Goal: Information Seeking & Learning: Find specific fact

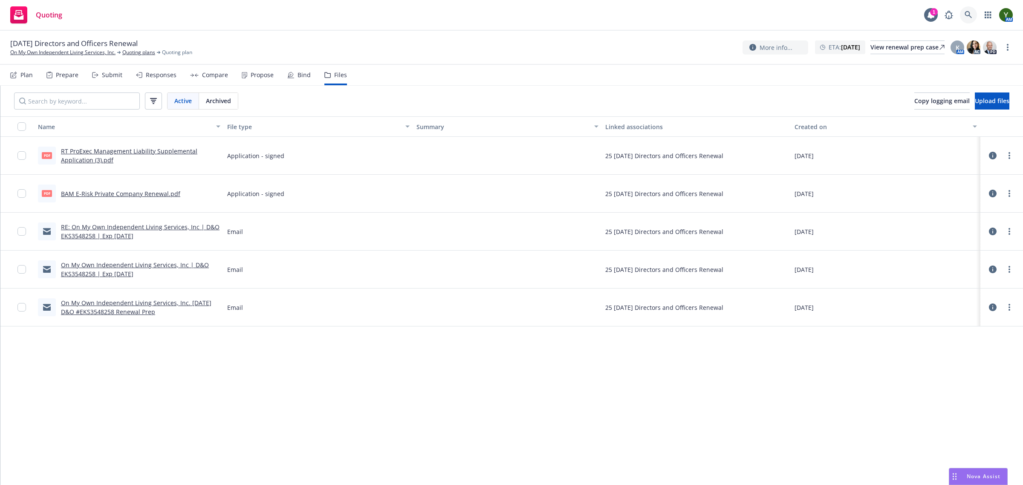
click at [965, 12] on icon at bounding box center [969, 15] width 8 height 8
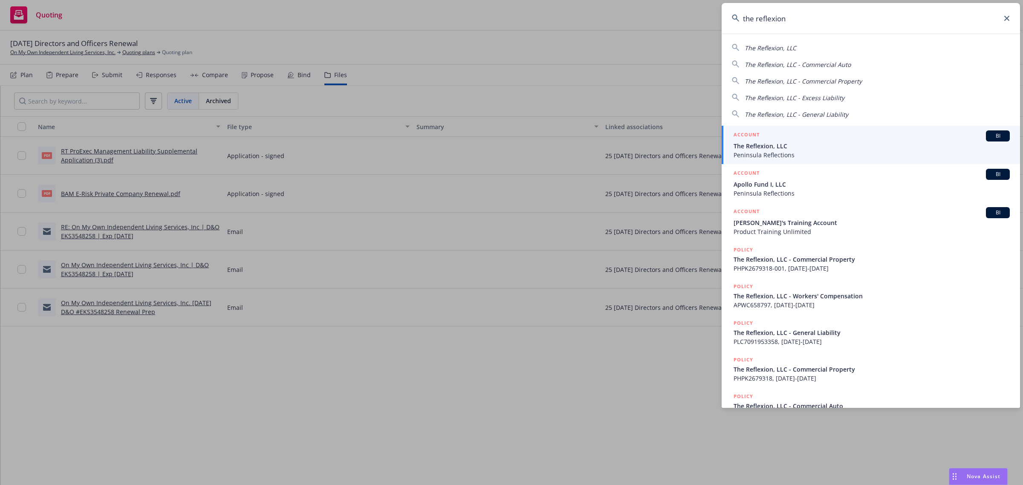
type input "the reflexion"
click at [803, 136] on div "ACCOUNT BI" at bounding box center [872, 135] width 276 height 11
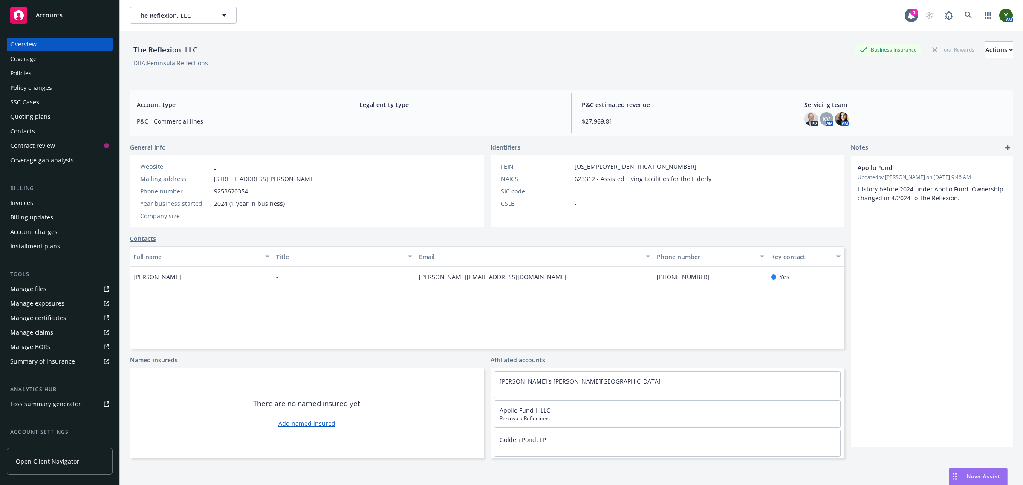
click at [16, 73] on div "Policies" at bounding box center [20, 73] width 21 height 14
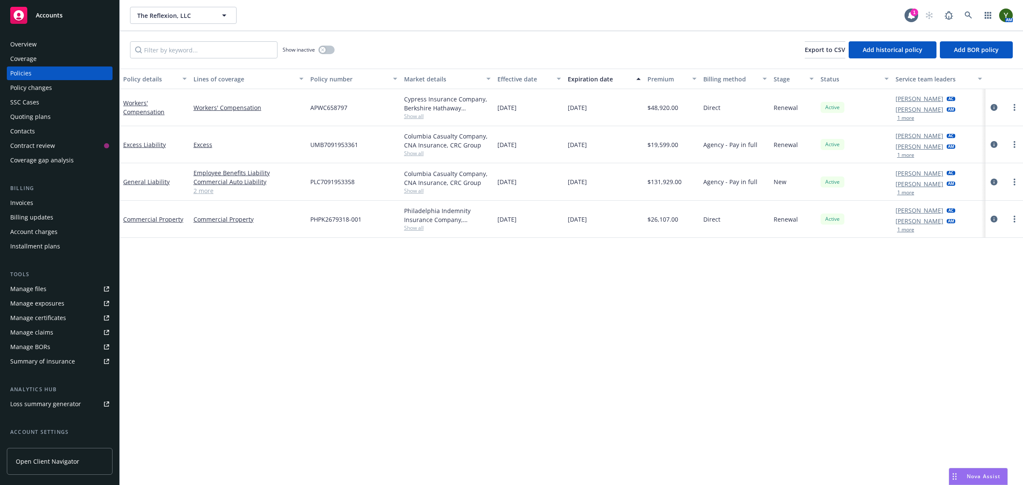
drag, startPoint x: 521, startPoint y: 96, endPoint x: 586, endPoint y: 233, distance: 151.2
click at [586, 225] on div "Workers' Compensation Workers' Compensation APWC658797 Cypress Insurance Compan…" at bounding box center [571, 157] width 903 height 136
click at [32, 114] on div "Quoting plans" at bounding box center [30, 117] width 40 height 14
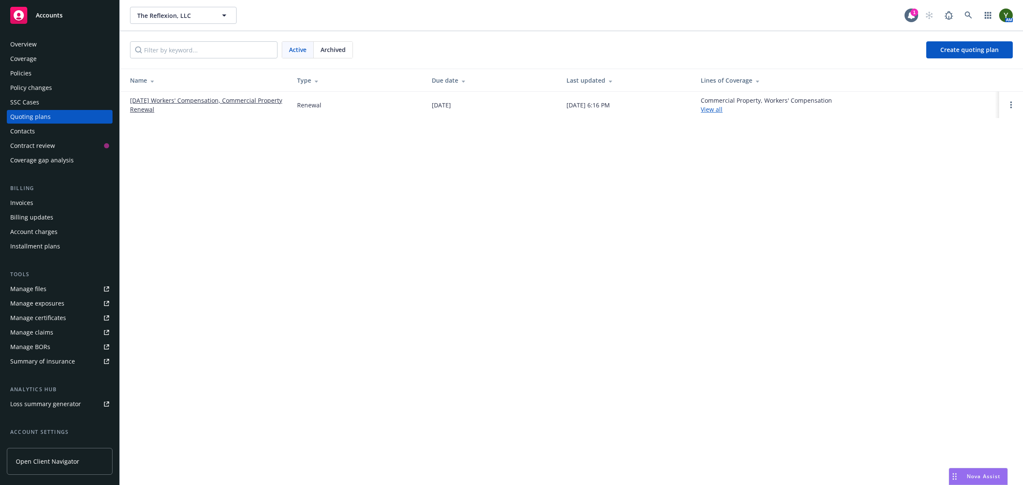
click at [13, 75] on div "Policies" at bounding box center [20, 73] width 21 height 14
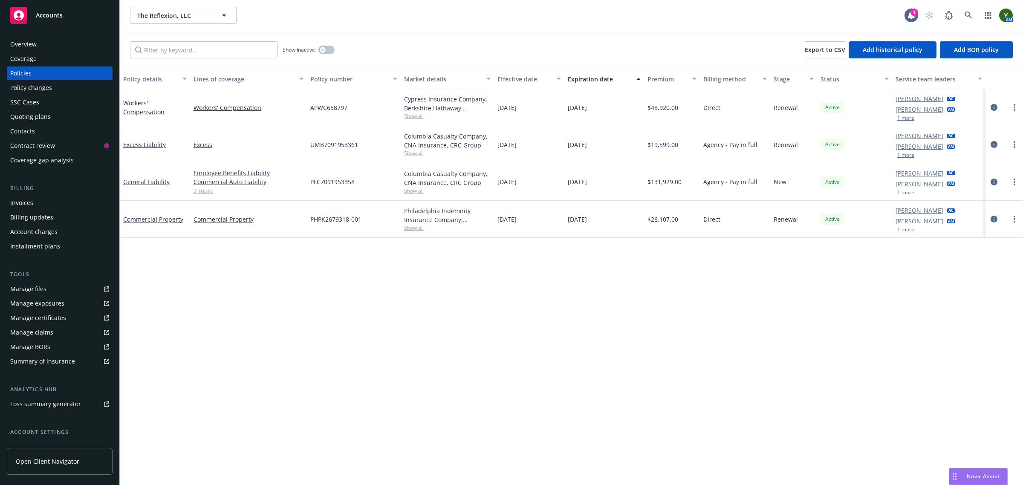
drag, startPoint x: 562, startPoint y: 180, endPoint x: 607, endPoint y: 179, distance: 45.6
click at [607, 179] on div "General Liability Employee Benefits Liability Commercial Auto Liability General…" at bounding box center [571, 182] width 903 height 38
click at [688, 340] on div "Policy details Lines of coverage Policy number Market details Effective date Ex…" at bounding box center [571, 277] width 903 height 417
click at [52, 118] on div "Quoting plans" at bounding box center [59, 117] width 99 height 14
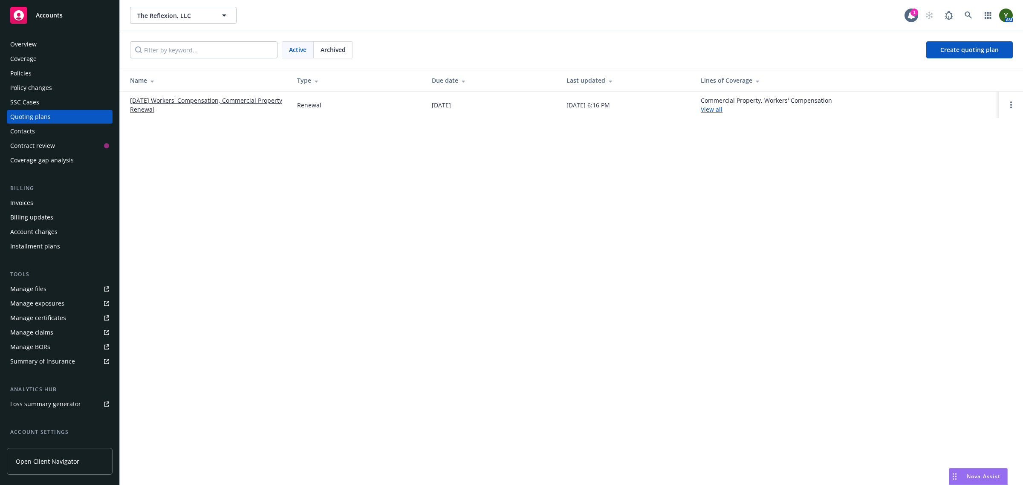
click at [181, 105] on link "01/21/26 Workers' Compensation, Commercial Property Renewal" at bounding box center [206, 105] width 153 height 18
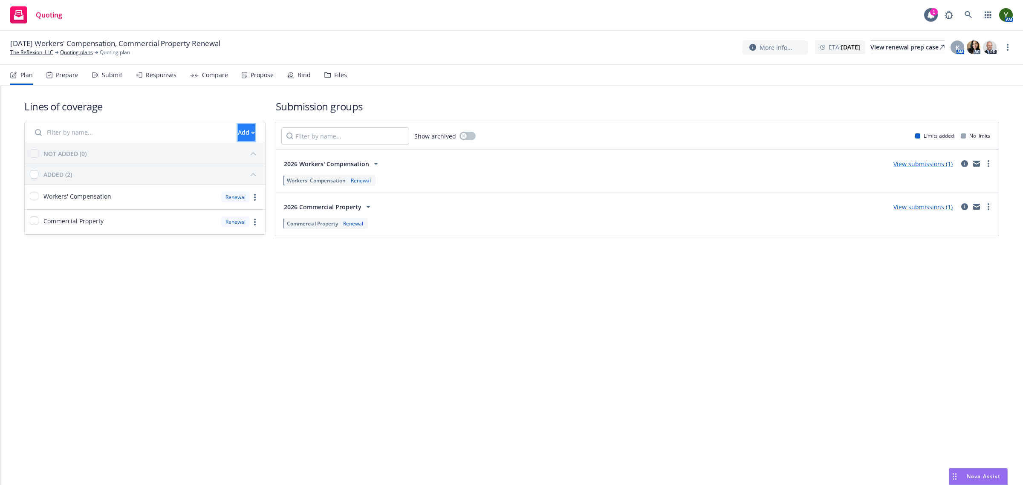
click at [238, 131] on button "Add" at bounding box center [246, 132] width 17 height 17
click at [259, 173] on span "Pull in policy to be renewed" at bounding box center [260, 172] width 100 height 8
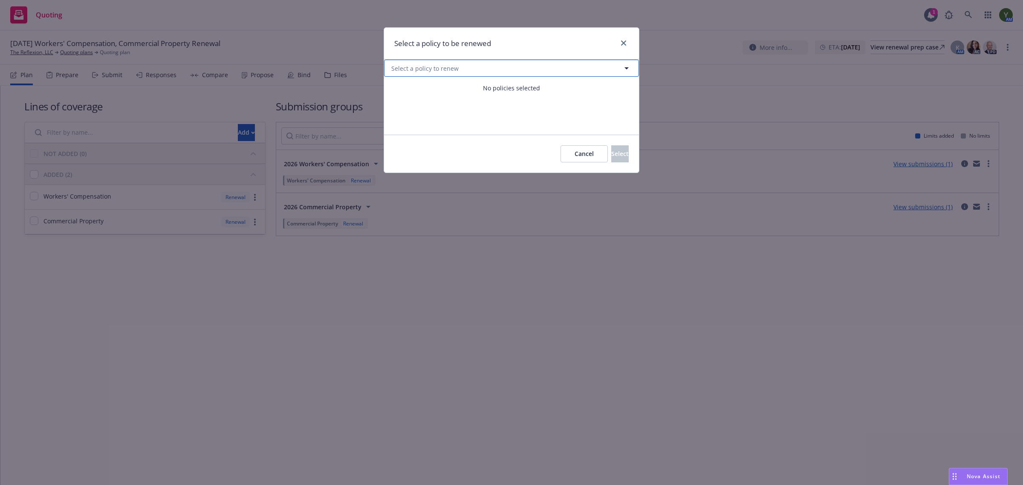
click at [512, 69] on button "Select a policy to renew" at bounding box center [511, 68] width 255 height 17
select select "ACTIVE"
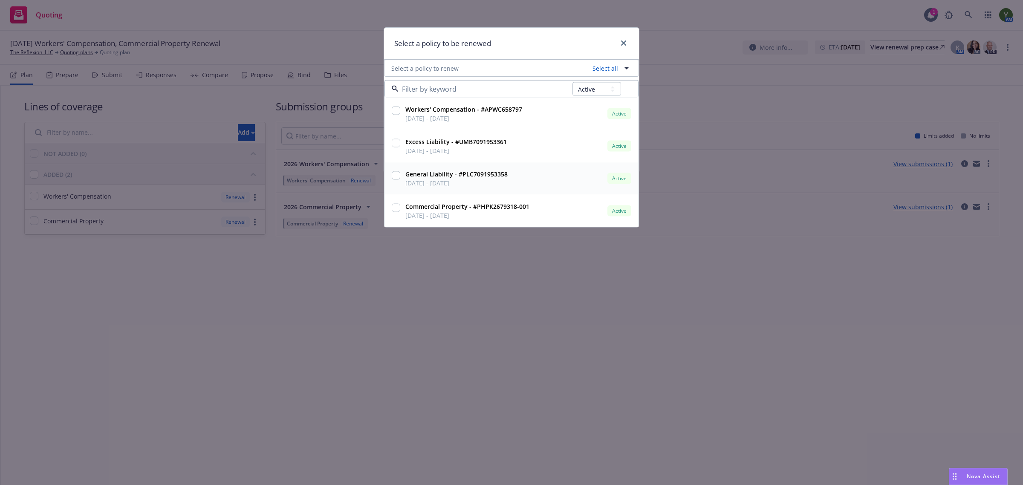
click at [393, 175] on input "checkbox" at bounding box center [396, 175] width 9 height 9
checkbox input "true"
click at [398, 142] on input "checkbox" at bounding box center [396, 143] width 9 height 9
checkbox input "true"
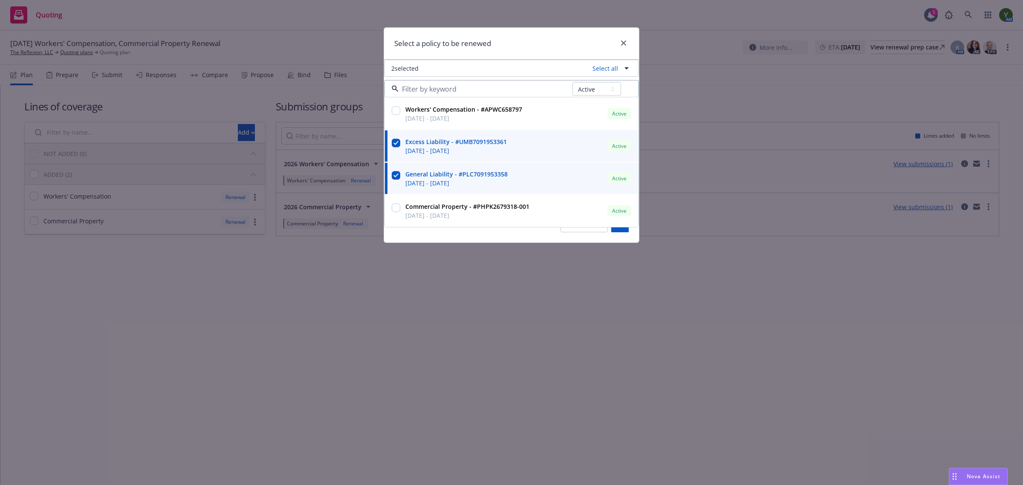
click at [565, 46] on div "Select a policy to be renewed" at bounding box center [511, 44] width 255 height 32
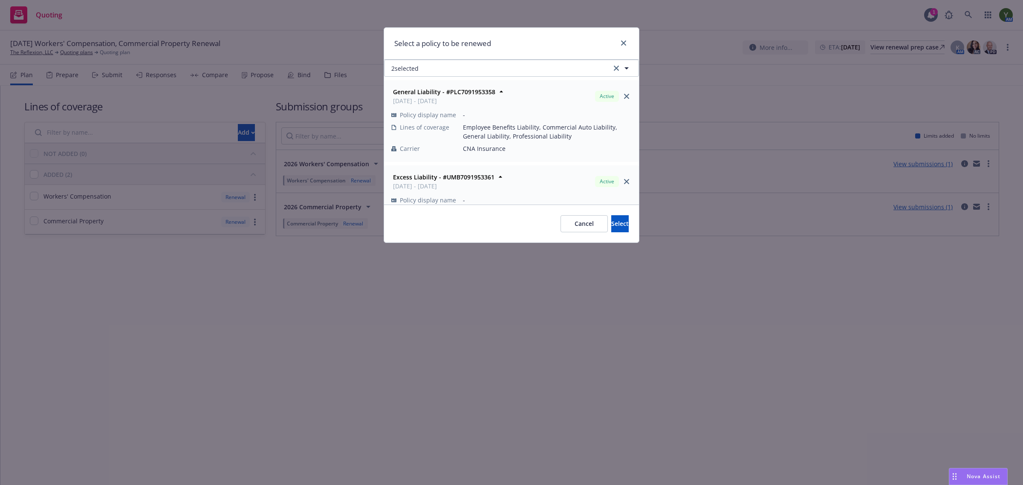
scroll to position [33, 0]
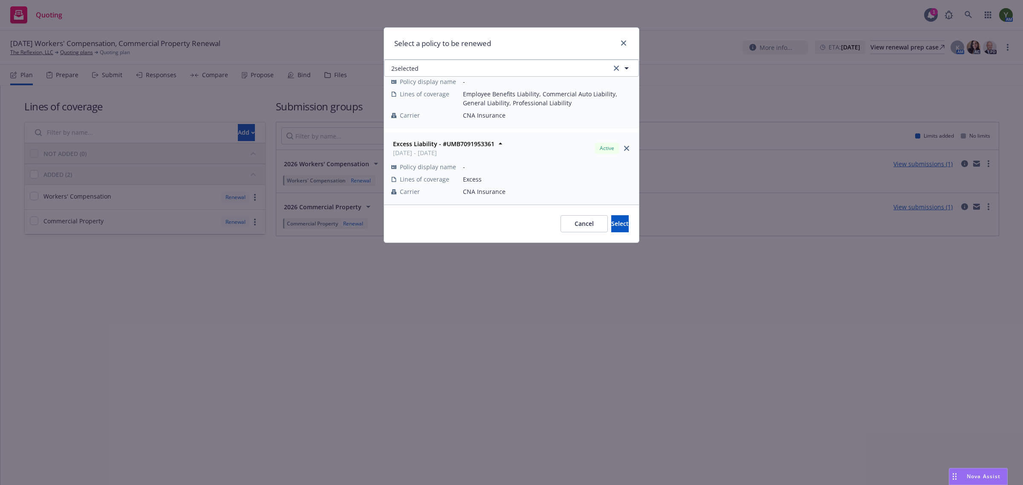
click at [602, 214] on div "Cancel Select" at bounding box center [511, 224] width 255 height 38
click at [611, 229] on button "Select" at bounding box center [619, 223] width 17 height 17
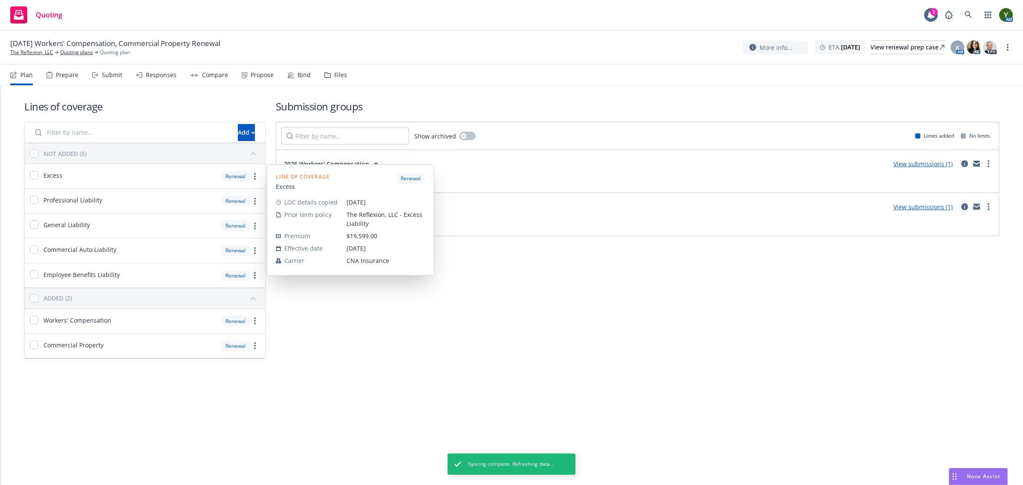
click at [39, 177] on div "Excess" at bounding box center [46, 176] width 32 height 10
checkbox input "true"
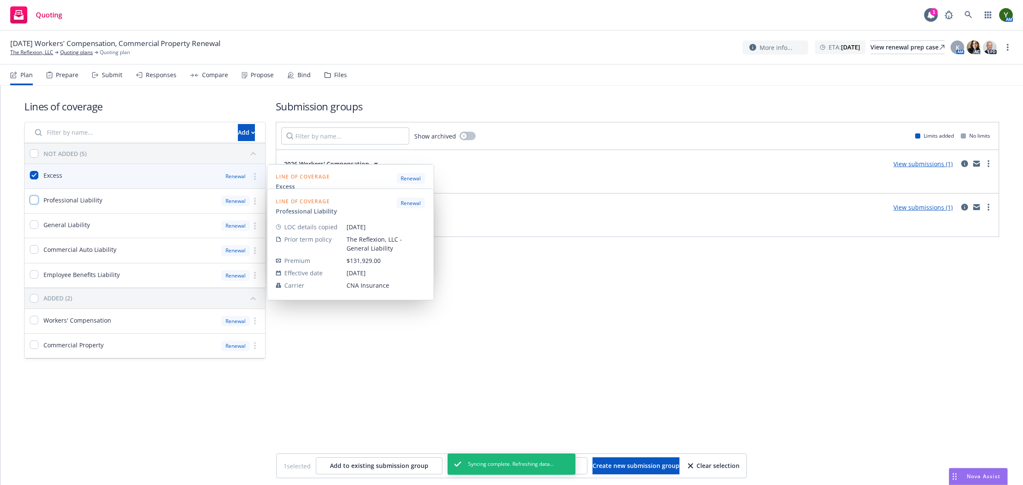
click at [37, 196] on input "checkbox" at bounding box center [34, 200] width 9 height 9
checkbox input "true"
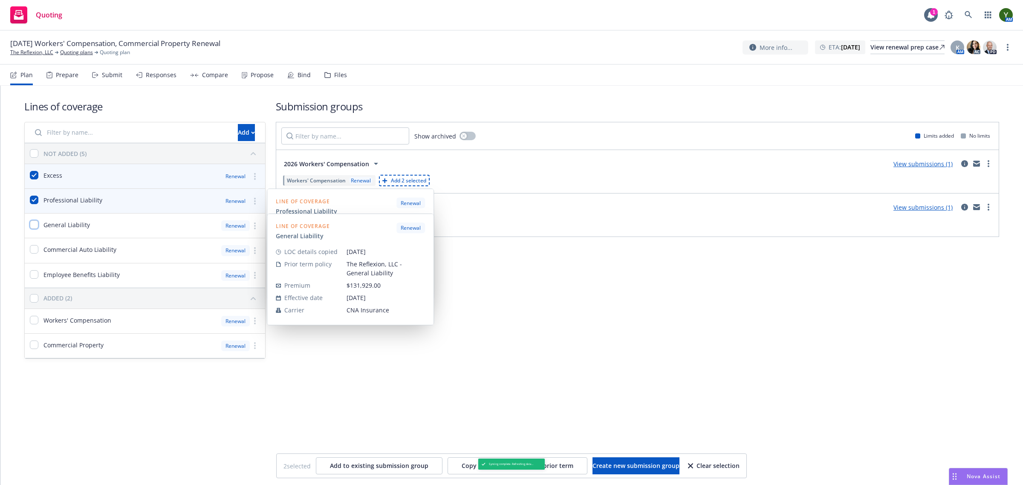
click at [34, 222] on input "checkbox" at bounding box center [34, 224] width 9 height 9
checkbox input "true"
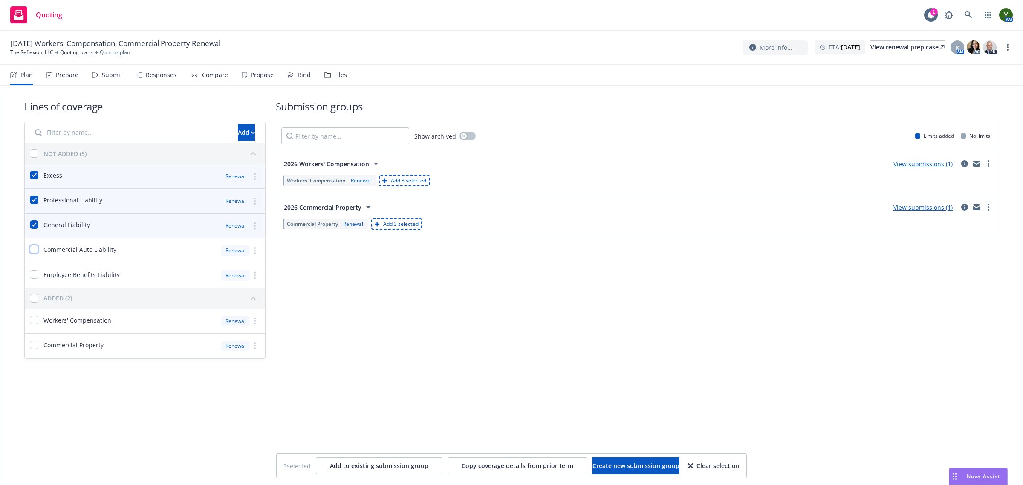
click at [31, 246] on input "checkbox" at bounding box center [34, 249] width 9 height 9
checkbox input "true"
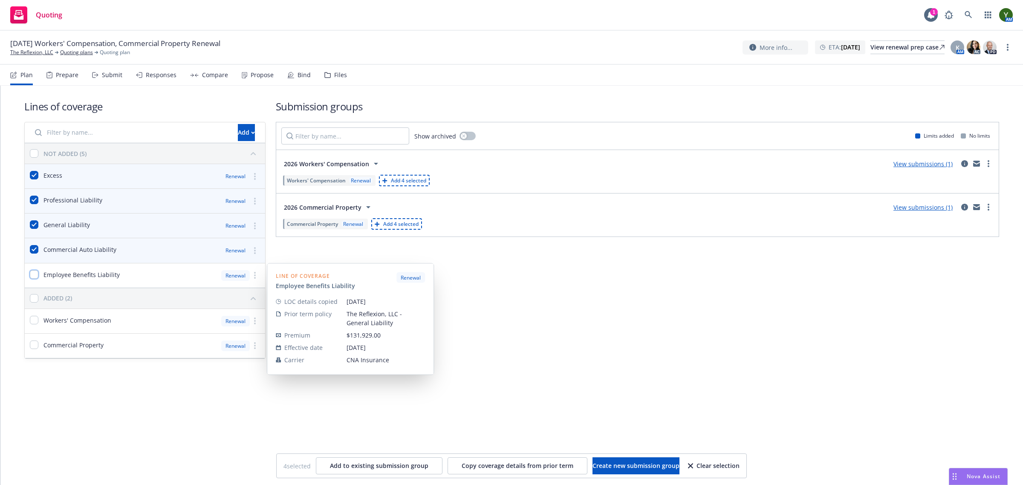
click at [35, 272] on input "checkbox" at bounding box center [34, 274] width 9 height 9
checkbox input "true"
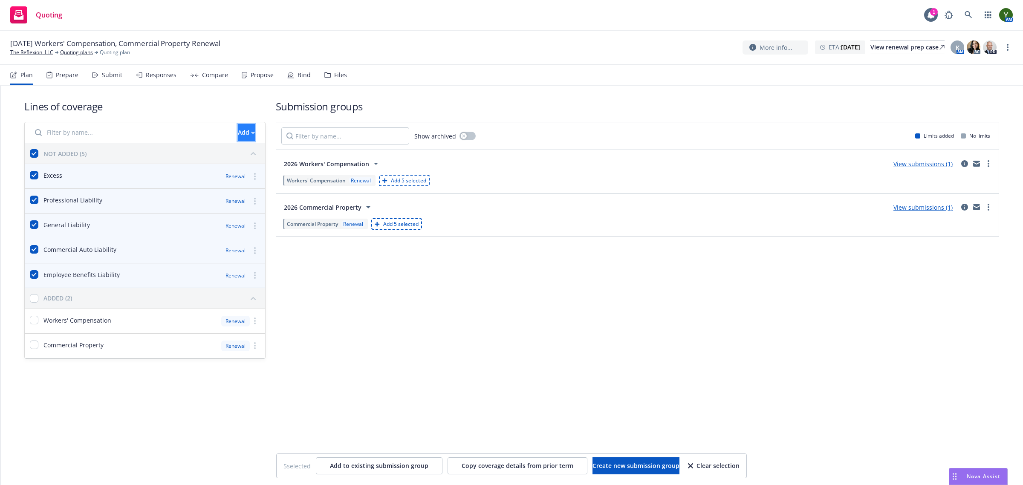
click at [238, 133] on button "Add" at bounding box center [246, 132] width 17 height 17
click at [324, 269] on div "Submission groups Show archived Limits added No limits 2026 Workers' Compensati…" at bounding box center [637, 229] width 723 height 260
click at [32, 152] on input "checkbox" at bounding box center [34, 153] width 9 height 9
checkbox input "false"
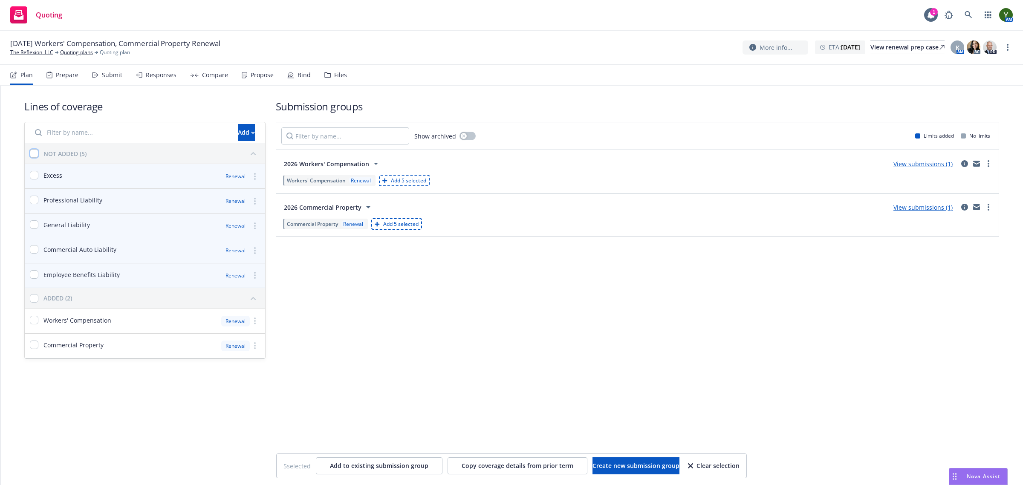
checkbox input "false"
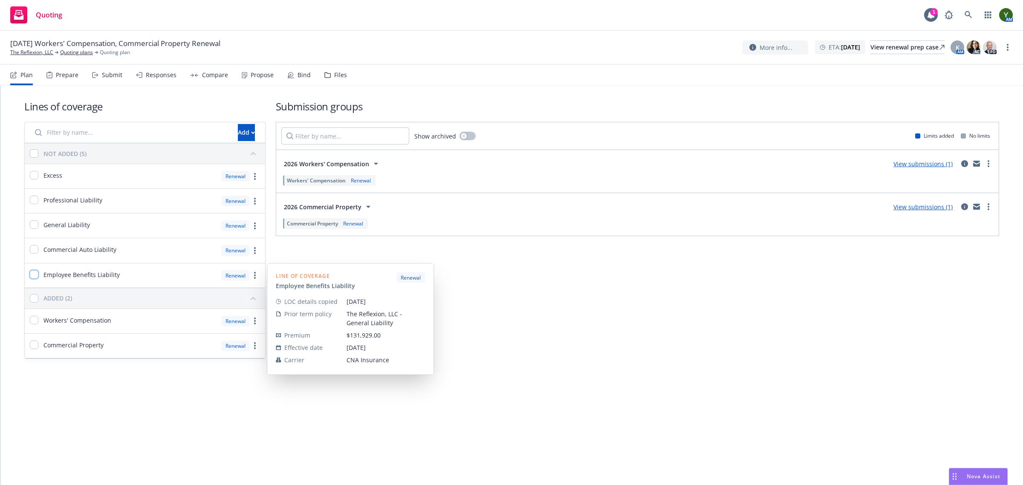
click at [35, 274] on input "checkbox" at bounding box center [34, 274] width 9 height 9
checkbox input "true"
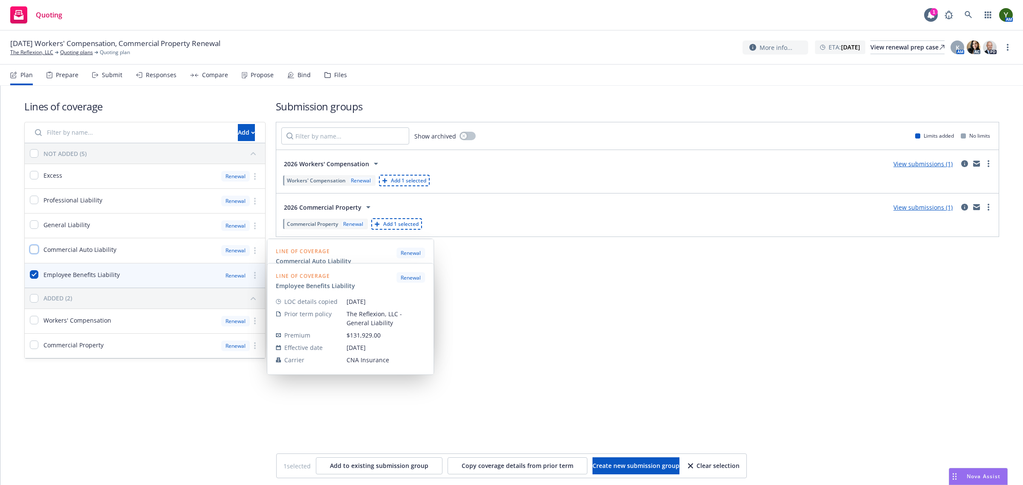
click at [31, 251] on input "checkbox" at bounding box center [34, 249] width 9 height 9
checkbox input "true"
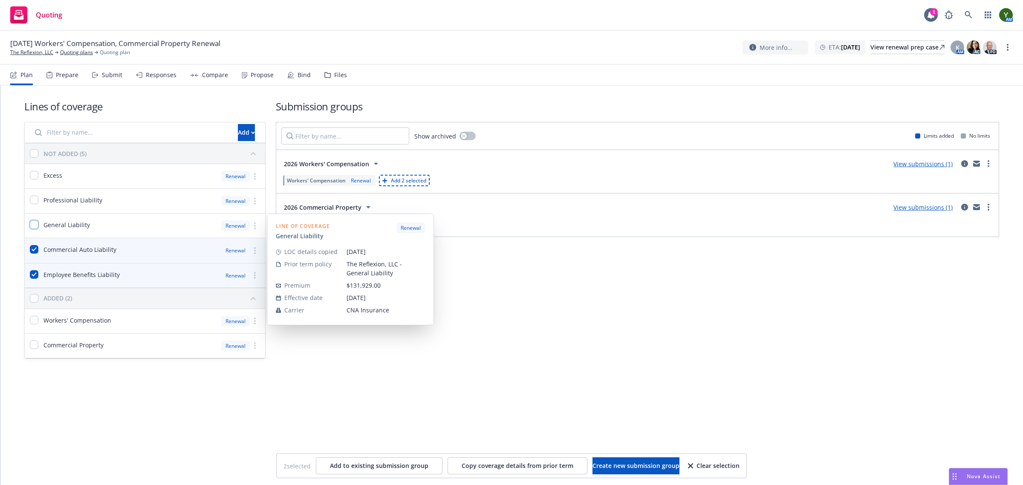
click at [31, 224] on input "checkbox" at bounding box center [34, 224] width 9 height 9
checkbox input "true"
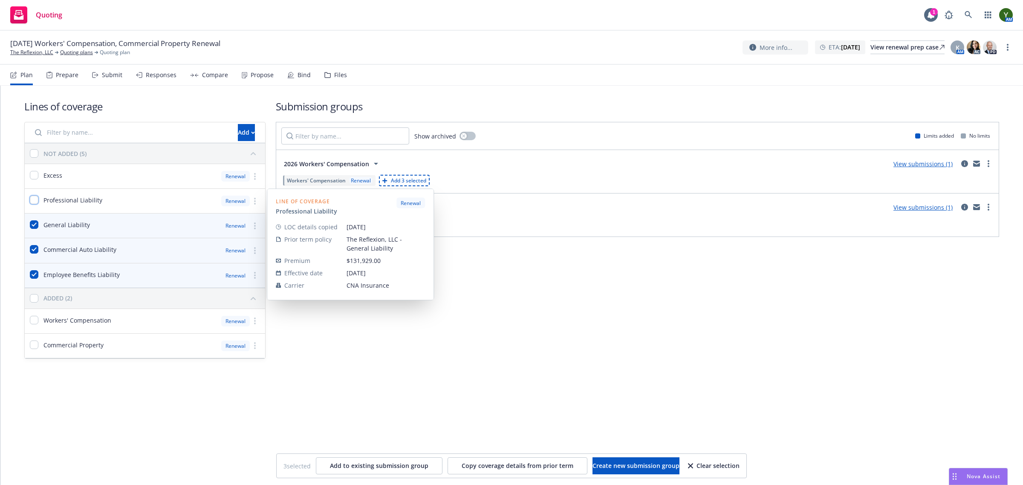
click at [33, 197] on input "checkbox" at bounding box center [34, 200] width 9 height 9
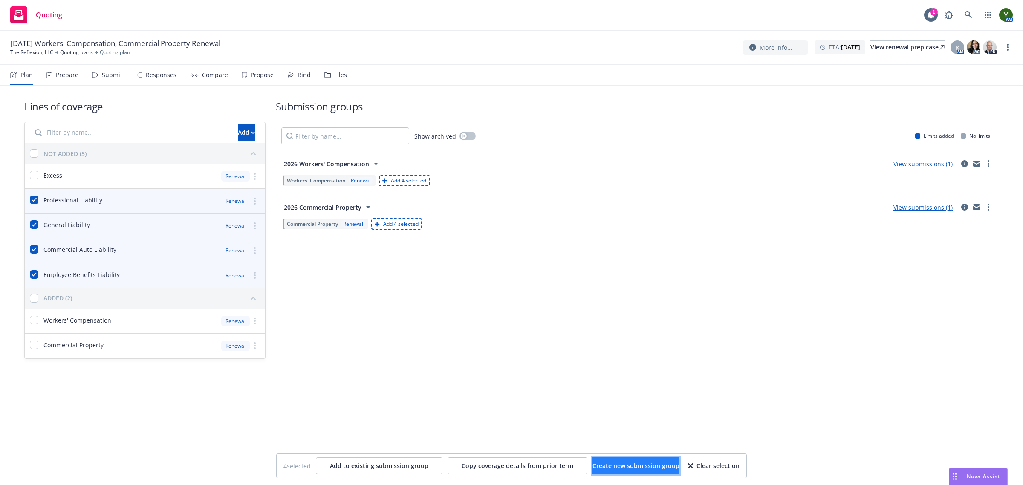
click at [613, 470] on button "Create new submission group" at bounding box center [635, 465] width 87 height 17
checkbox input "false"
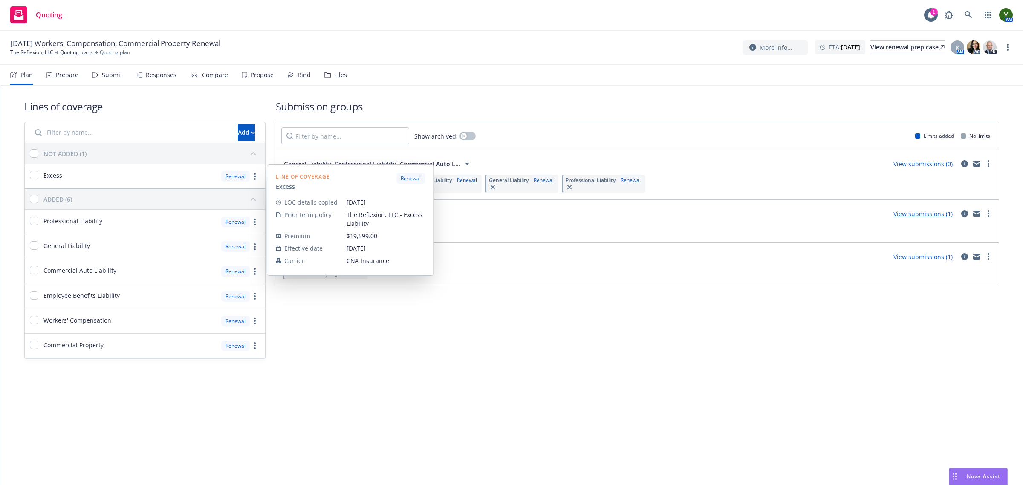
click at [29, 176] on div "Excess" at bounding box center [44, 176] width 38 height 24
checkbox input "true"
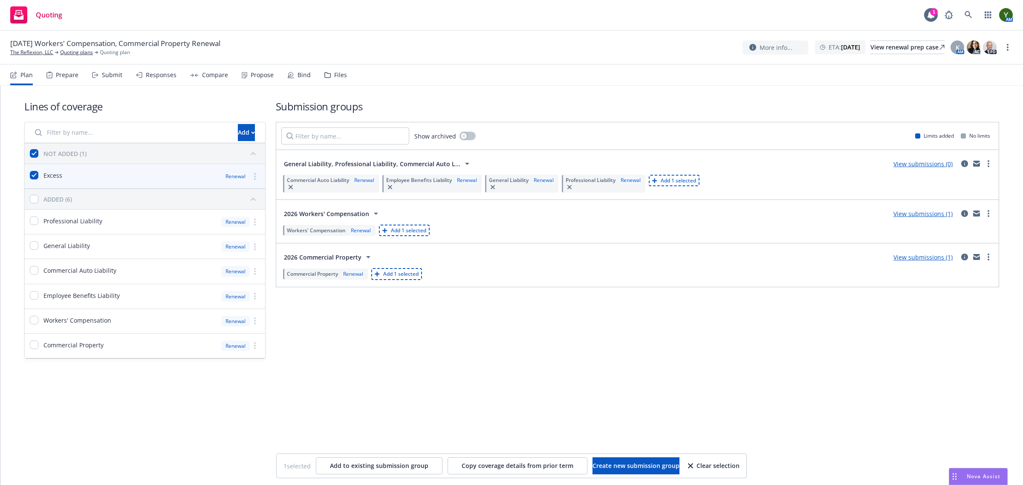
click at [622, 474] on div "1 selected Add to existing submission group Copy coverage details from prior te…" at bounding box center [512, 466] width 470 height 24
click at [620, 463] on span "Create new submission group" at bounding box center [635, 466] width 87 height 8
checkbox input "false"
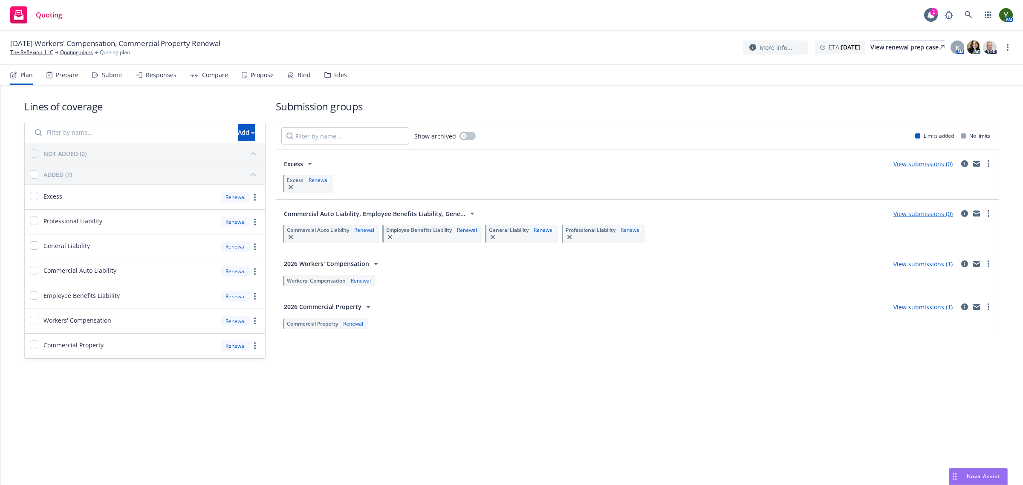
click at [467, 215] on icon at bounding box center [472, 213] width 10 height 10
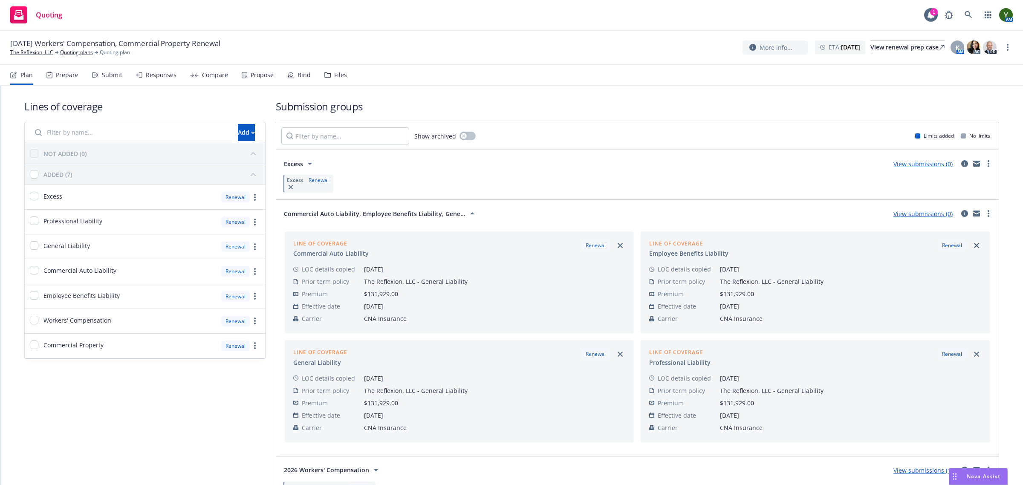
click at [467, 215] on icon at bounding box center [472, 213] width 10 height 10
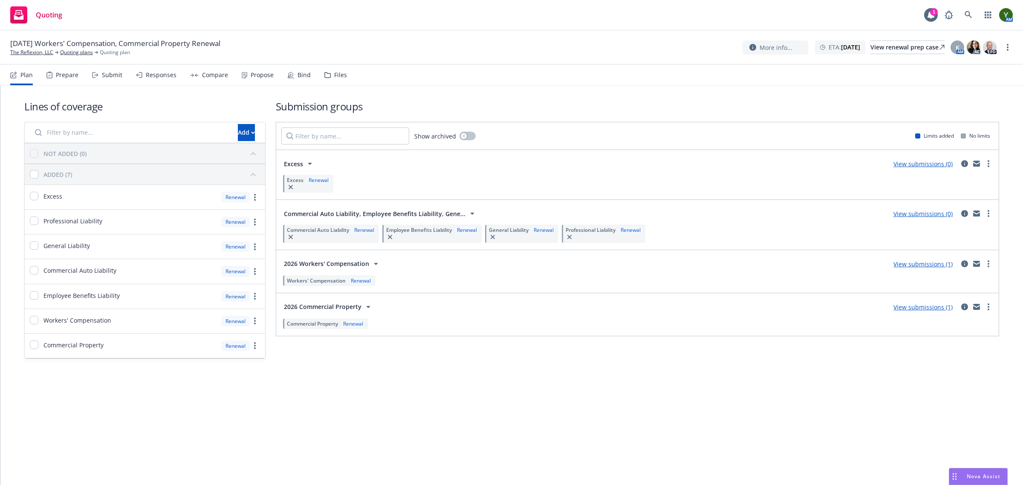
click at [353, 401] on div "Lines of coverage Add NOT ADDED (0) ADDED (7) Excess Renewal Professional Liabi…" at bounding box center [511, 285] width 1023 height 399
click at [47, 80] on div "Prepare" at bounding box center [62, 75] width 32 height 20
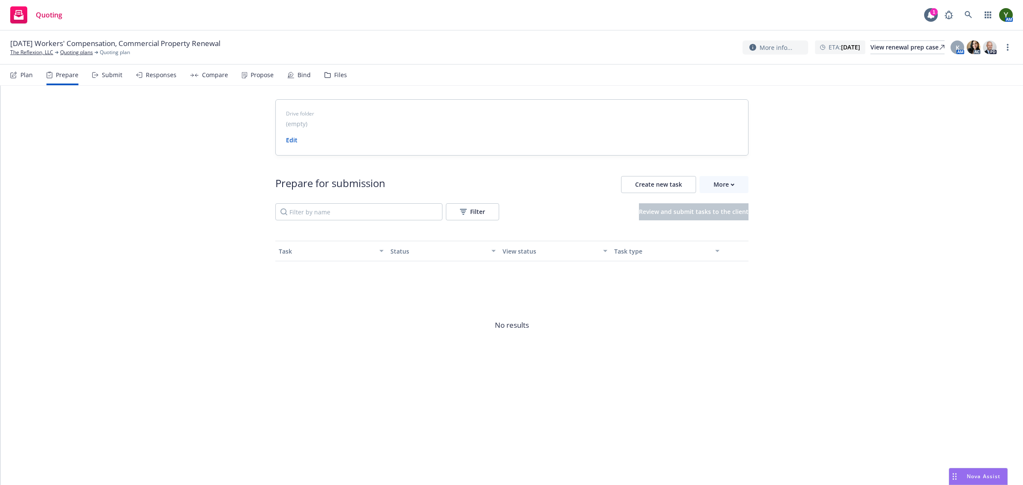
click at [111, 67] on div "Submit" at bounding box center [107, 75] width 30 height 20
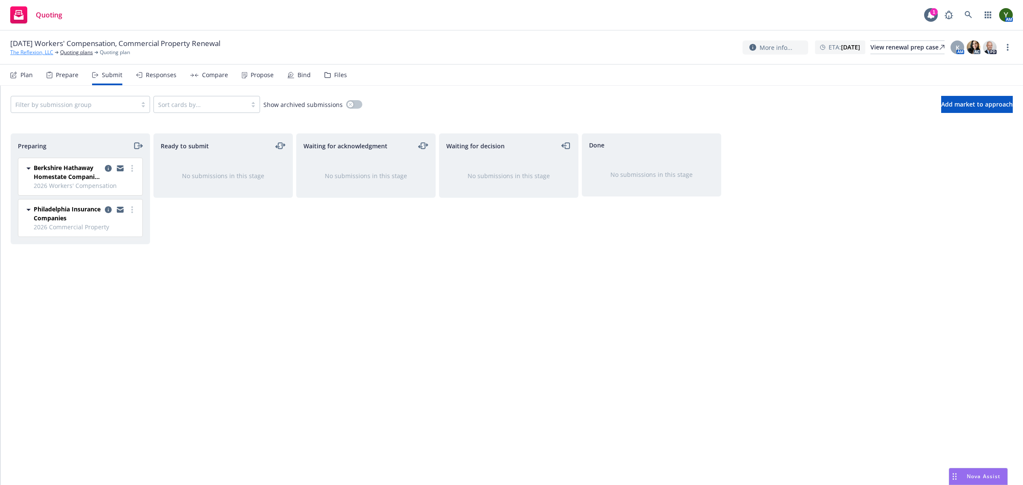
click at [32, 55] on link "The Reflexion, LLC" at bounding box center [31, 53] width 43 height 8
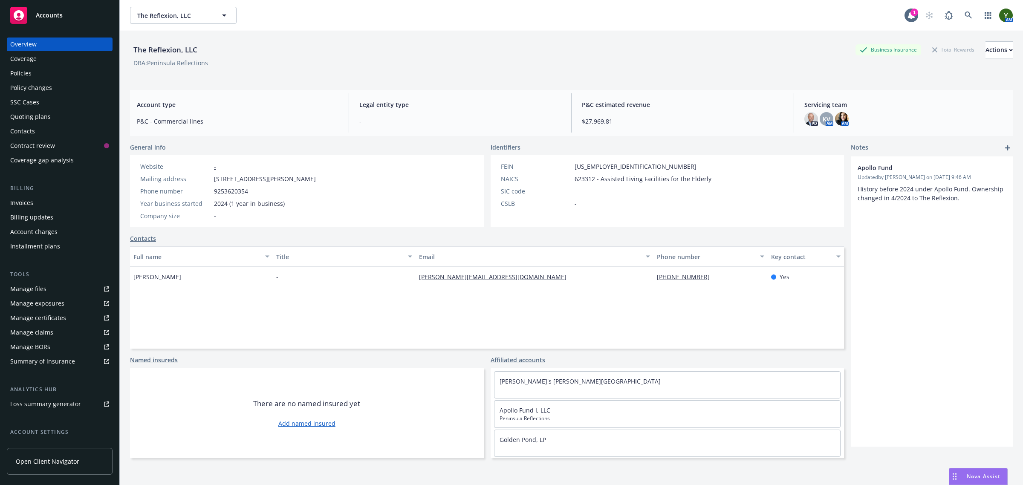
click at [32, 78] on div "Policies" at bounding box center [59, 73] width 99 height 14
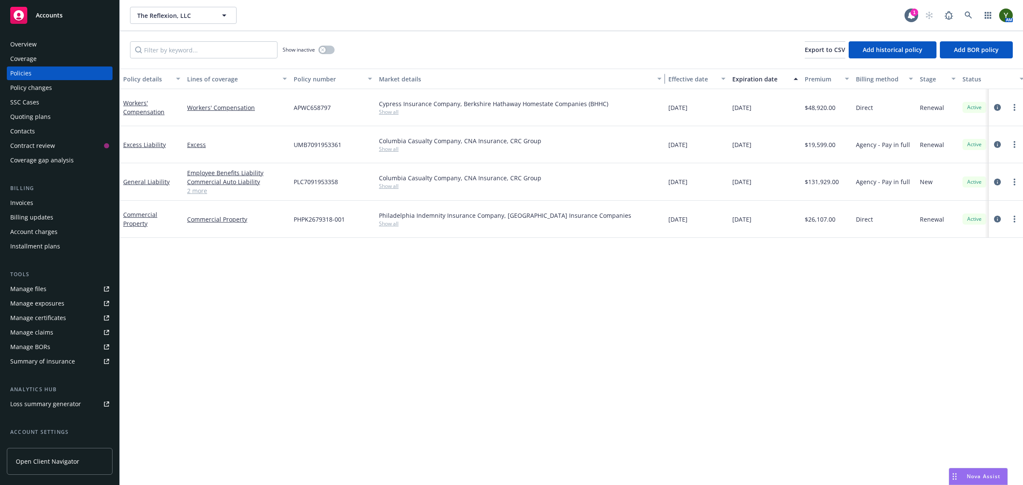
drag, startPoint x: 488, startPoint y: 75, endPoint x: 693, endPoint y: 87, distance: 204.5
click at [693, 87] on div "Policy details Lines of coverage Policy number Market details Effective date Ex…" at bounding box center [633, 79] width 1027 height 20
click at [384, 225] on span "Show all" at bounding box center [520, 223] width 283 height 7
click at [384, 237] on div "Philadelphia Indemnity Insurance Company, Philadelphia Insurance Companies Show…" at bounding box center [520, 219] width 289 height 37
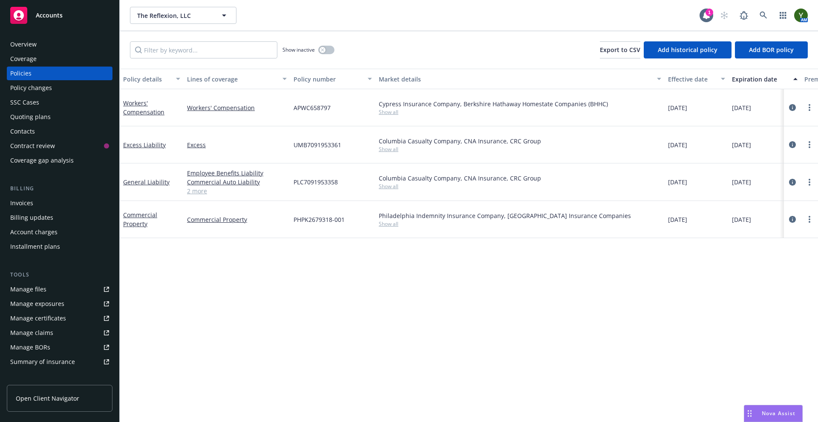
click at [319, 109] on span "APWC658797" at bounding box center [312, 107] width 37 height 9
copy span "APWC658797"
click at [311, 144] on span "UMB7091953361" at bounding box center [318, 144] width 48 height 9
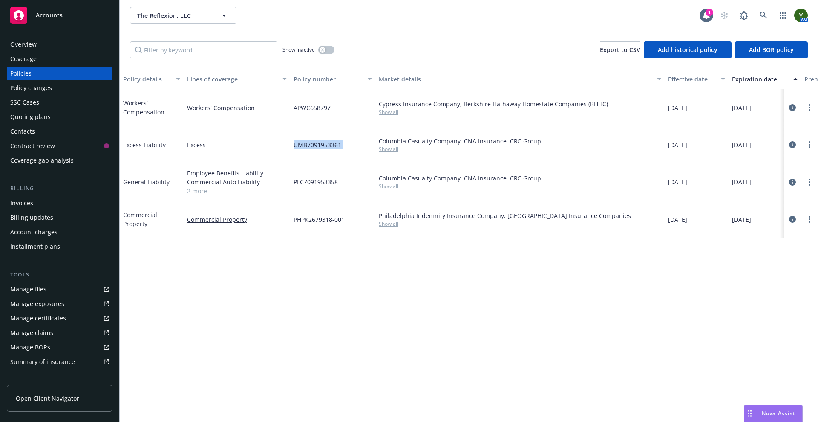
click at [311, 144] on span "UMB7091953361" at bounding box center [318, 144] width 48 height 9
copy span "UMB7091953361"
click at [306, 217] on span "PHPK2679318-001" at bounding box center [319, 219] width 51 height 9
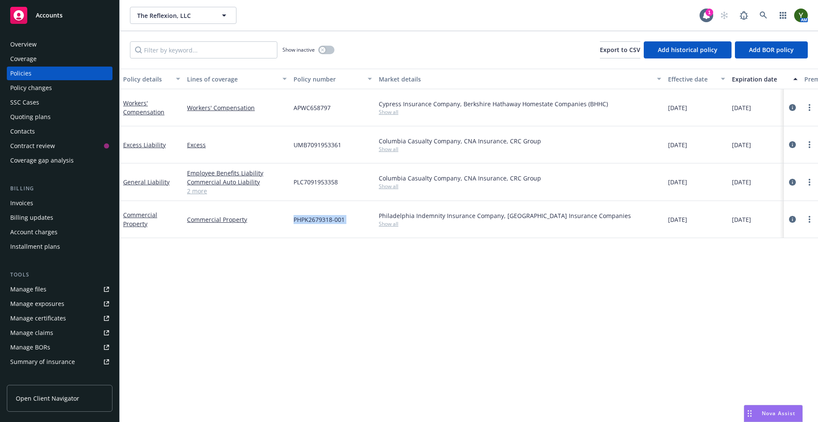
copy span "PHPK2679318-001"
click at [312, 182] on span "PLC7091953358" at bounding box center [316, 181] width 44 height 9
copy span "PLC7091953358"
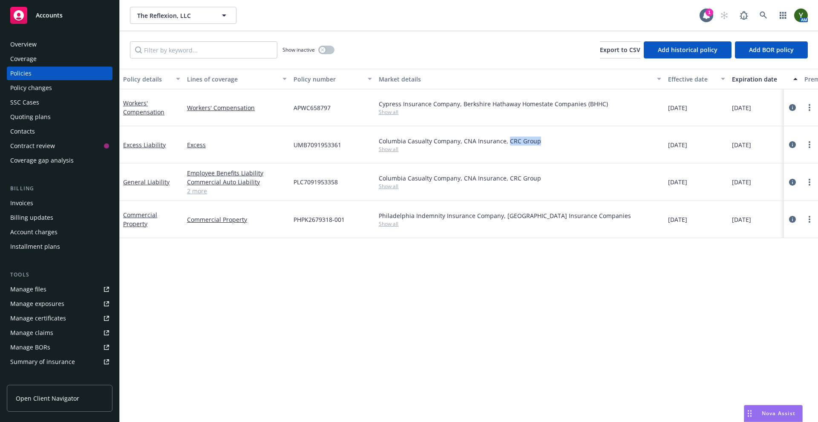
drag, startPoint x: 545, startPoint y: 139, endPoint x: 506, endPoint y: 142, distance: 39.7
click at [506, 142] on div "Columbia Casualty Company, CNA Insurance, CRC Group" at bounding box center [520, 140] width 283 height 9
copy div "CRC Group"
click at [755, 12] on link at bounding box center [763, 15] width 17 height 17
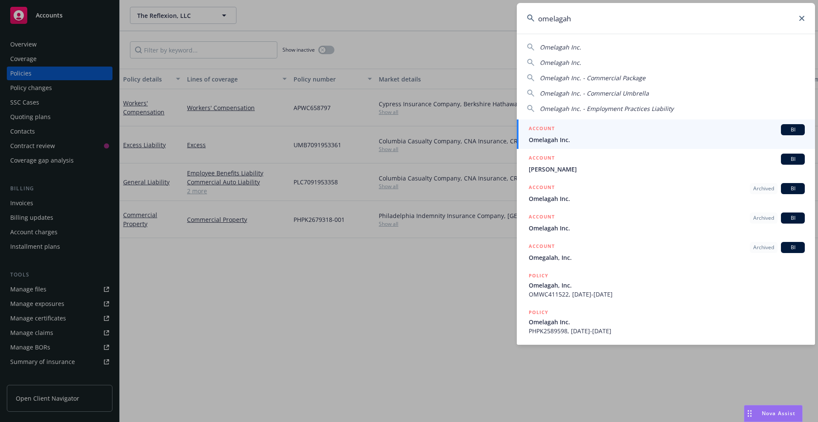
type input "omelagah"
click at [660, 141] on span "Omelagah Inc." at bounding box center [667, 139] width 276 height 9
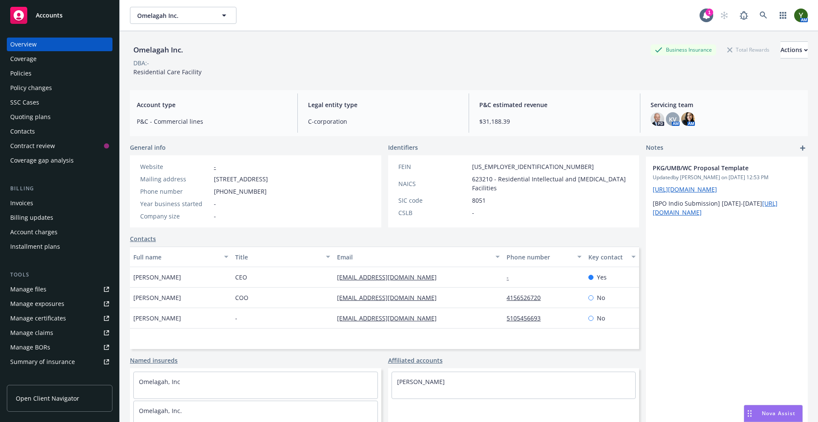
click at [29, 70] on div "Policies" at bounding box center [20, 73] width 21 height 14
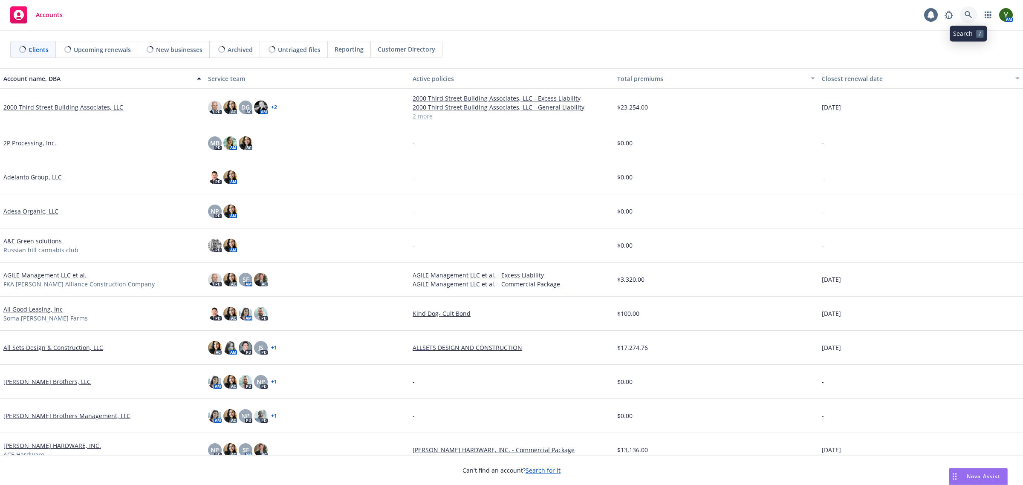
click at [960, 16] on link at bounding box center [968, 14] width 17 height 17
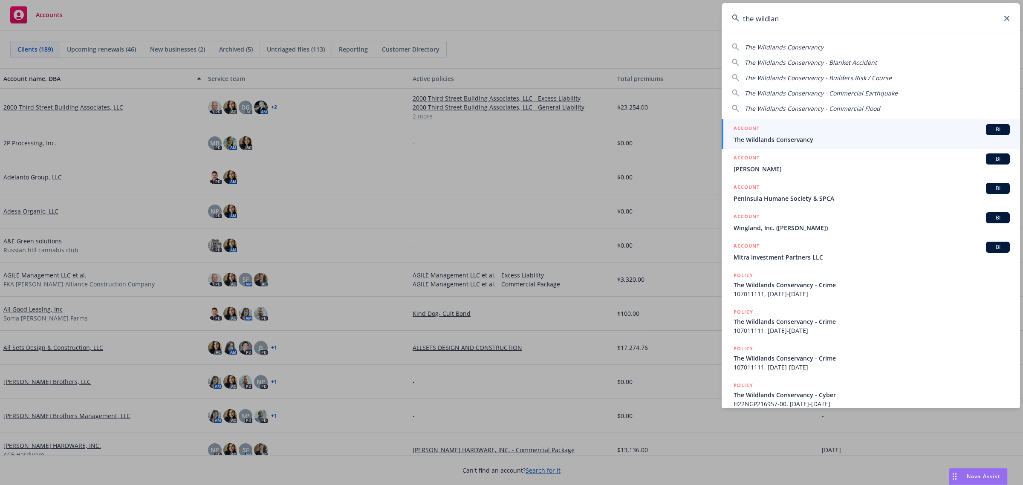
type input "the wildlan"
drag, startPoint x: 746, startPoint y: 129, endPoint x: 711, endPoint y: 133, distance: 35.6
click at [746, 129] on h5 "ACCOUNT" at bounding box center [747, 129] width 26 height 10
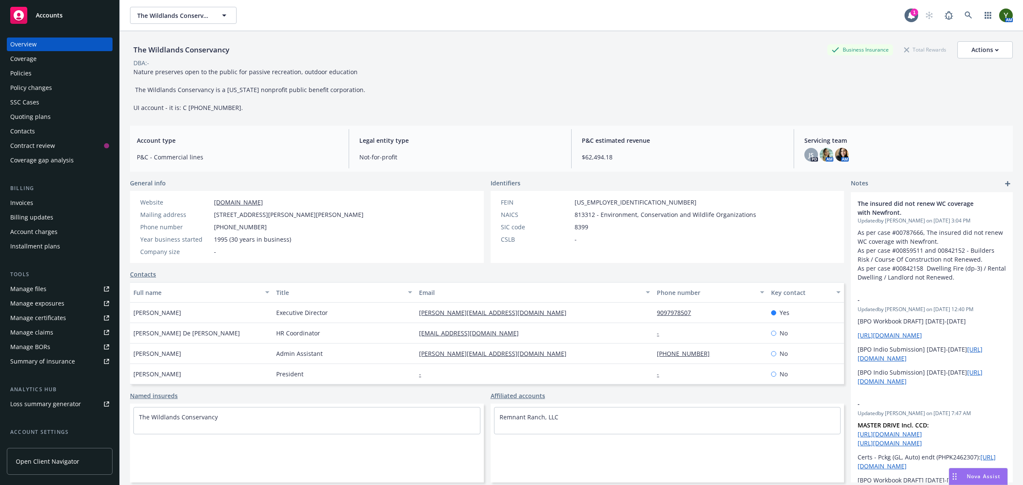
click at [27, 81] on div "Policy changes" at bounding box center [31, 88] width 42 height 14
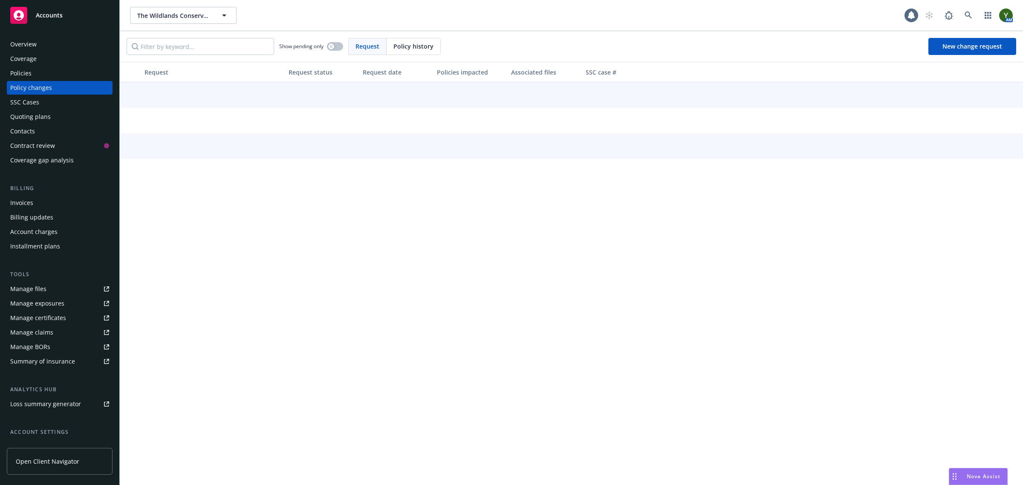
click at [28, 78] on div "Policies" at bounding box center [20, 73] width 21 height 14
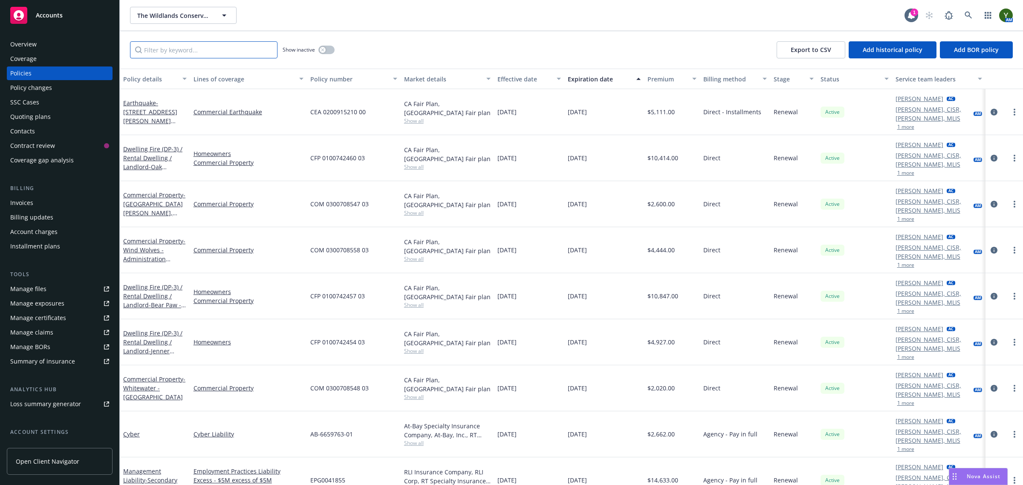
click at [184, 55] on input "Filter by keyword..." at bounding box center [203, 49] width 147 height 17
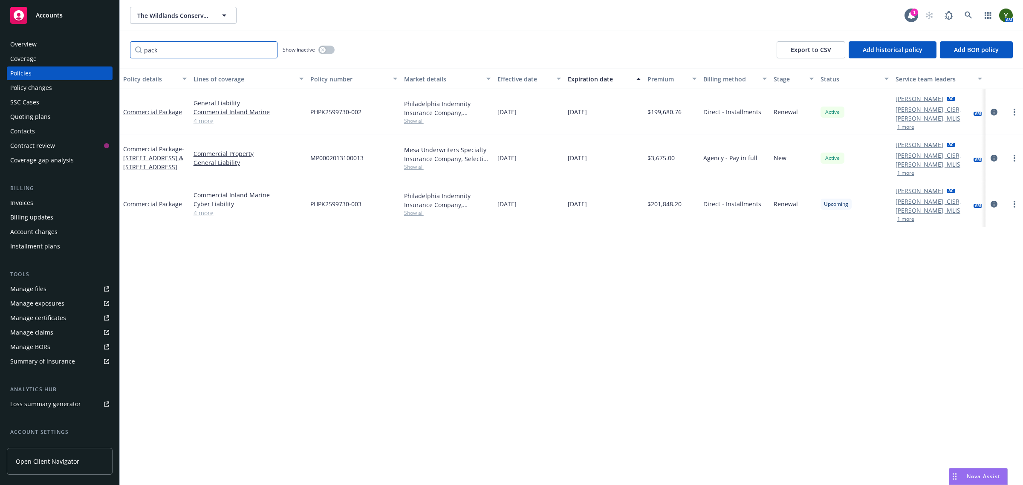
drag, startPoint x: 166, startPoint y: 49, endPoint x: 118, endPoint y: 49, distance: 48.2
click at [118, 49] on div "Accounts Overview Coverage Policies Policy changes SSC Cases Quoting plans Cont…" at bounding box center [511, 242] width 1023 height 485
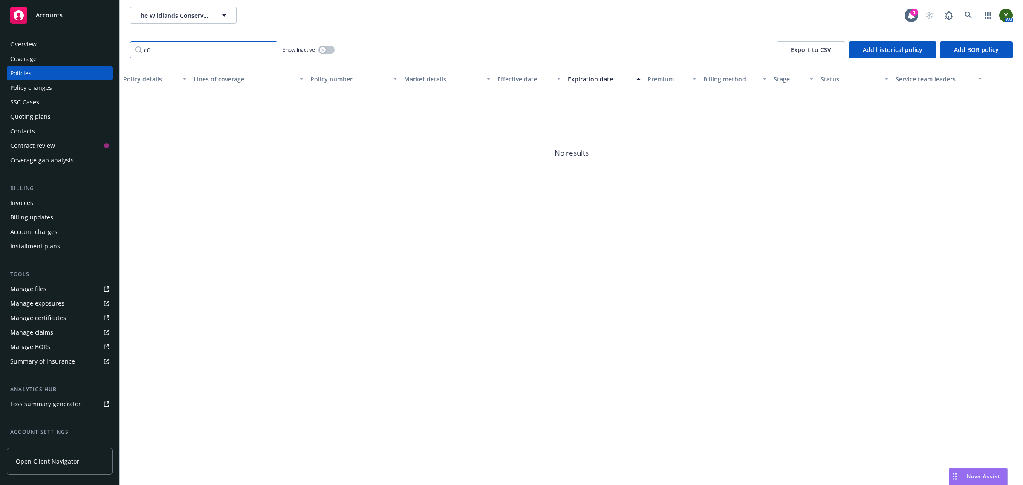
type input "c"
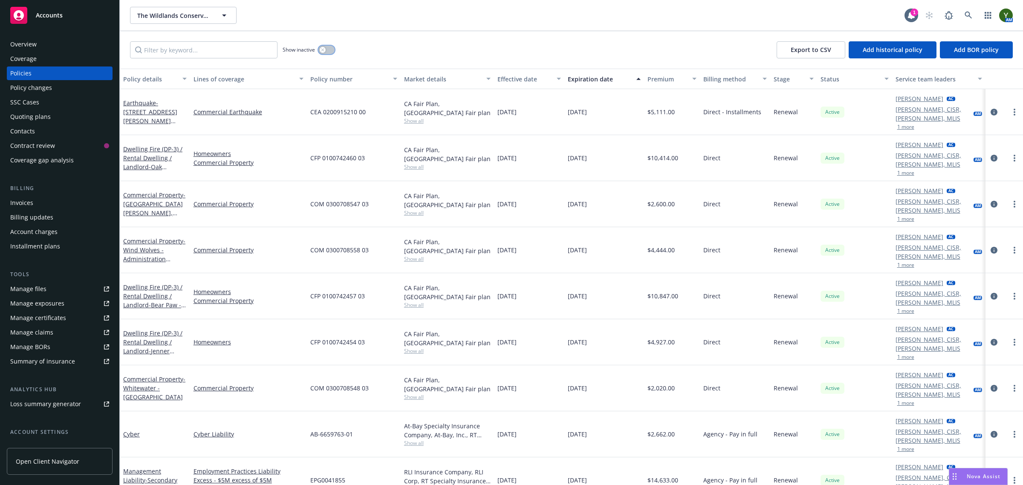
click at [332, 49] on button "button" at bounding box center [326, 50] width 16 height 9
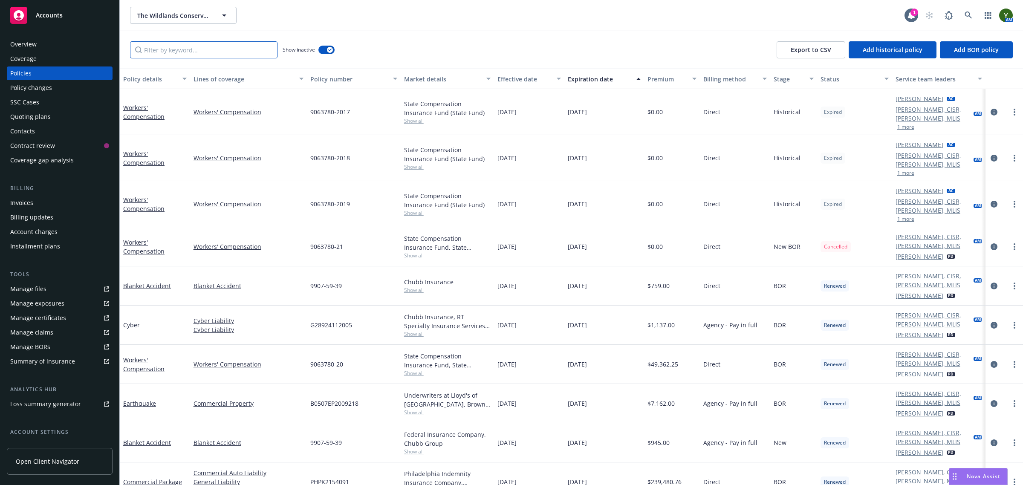
click at [205, 54] on input "Filter by keyword..." at bounding box center [203, 49] width 147 height 17
paste input "COM0300708572"
type input "C"
paste input "COM0300708572"
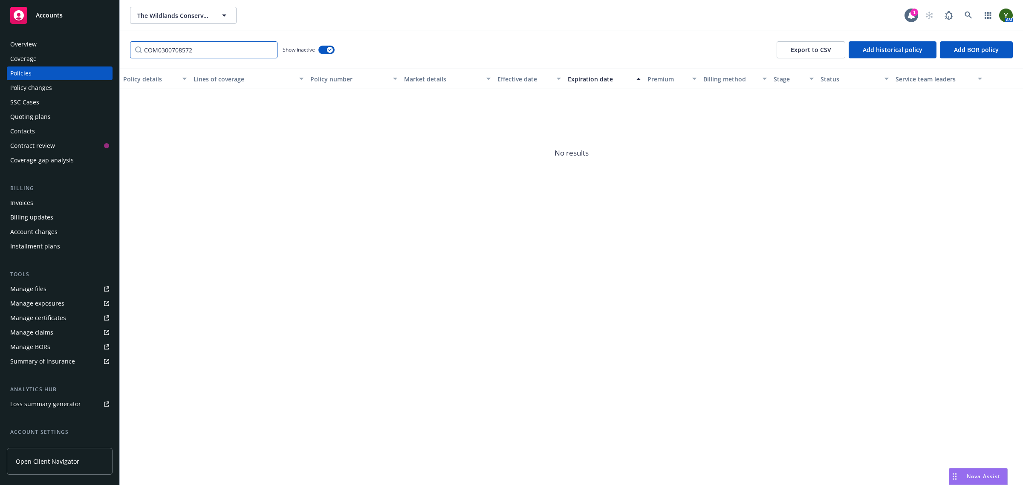
drag, startPoint x: 180, startPoint y: 51, endPoint x: 105, endPoint y: 52, distance: 75.5
click at [105, 52] on div "Accounts Overview Coverage Policies Policy changes SSC Cases Quoting plans Cont…" at bounding box center [511, 242] width 1023 height 485
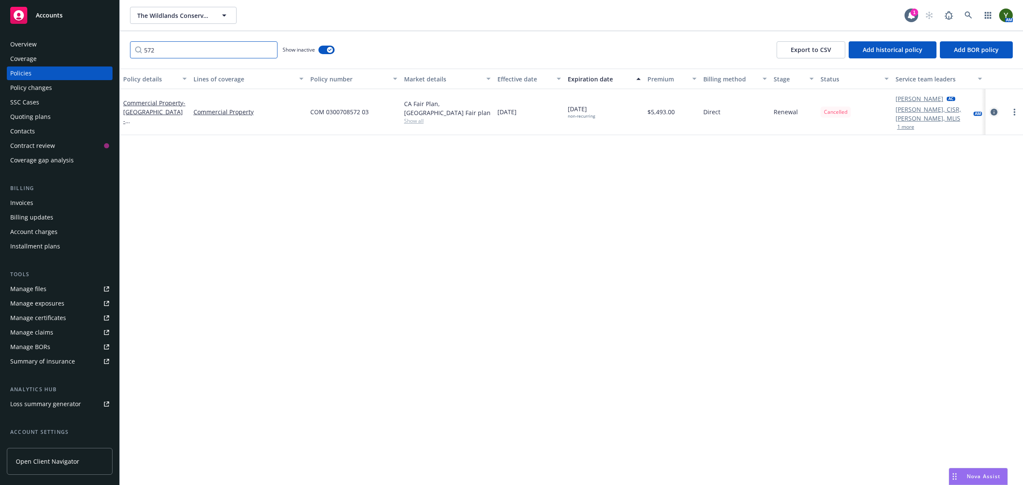
type input "572"
click at [992, 111] on icon "circleInformation" at bounding box center [994, 112] width 7 height 7
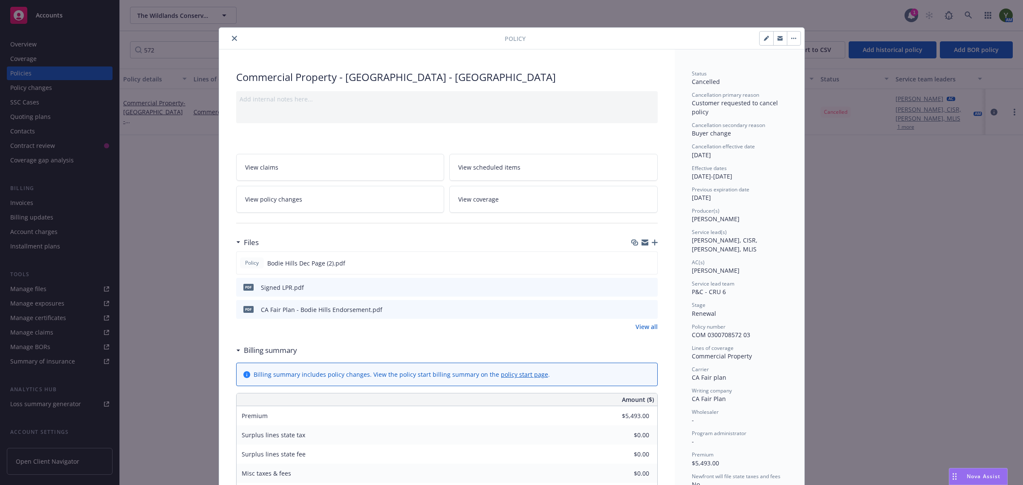
click at [235, 33] on div at bounding box center [364, 38] width 282 height 10
click at [233, 35] on button "close" at bounding box center [234, 38] width 10 height 10
